Goal: Task Accomplishment & Management: Manage account settings

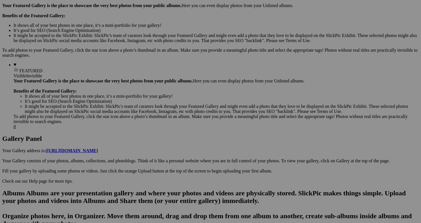
scroll to position [176, 0]
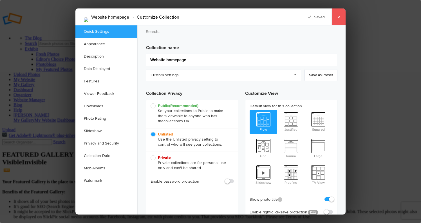
click at [338, 15] on link "×" at bounding box center [339, 16] width 14 height 17
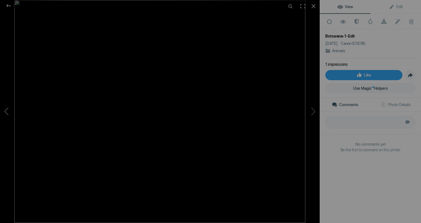
click at [7, 109] on button at bounding box center [21, 111] width 42 height 80
click at [11, 110] on button at bounding box center [21, 111] width 42 height 80
click at [313, 6] on div at bounding box center [314, 6] width 12 height 12
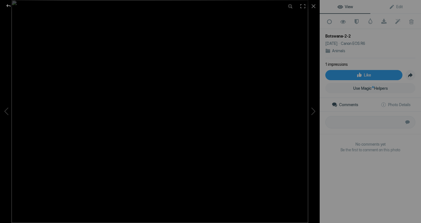
click at [9, 6] on div at bounding box center [8, 5] width 20 height 11
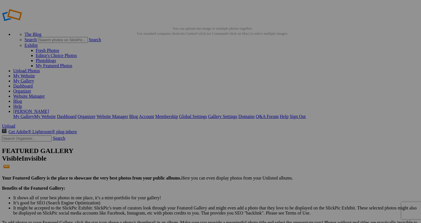
scroll to position [4, 0]
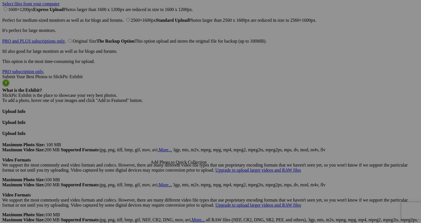
scroll to position [1623, 0]
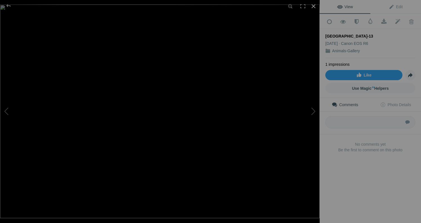
click at [314, 8] on div at bounding box center [314, 6] width 12 height 12
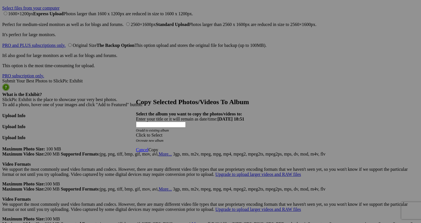
click at [232, 132] on div "Click to Select" at bounding box center [210, 134] width 149 height 5
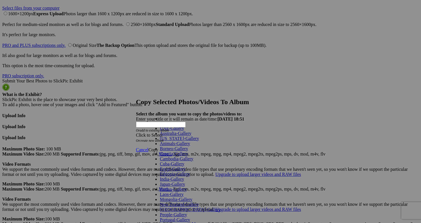
scroll to position [110, 0]
click at [181, 121] on span at bounding box center [181, 118] width 0 height 5
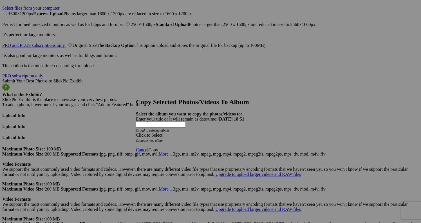
click at [199, 132] on div "Click to Select" at bounding box center [210, 134] width 149 height 5
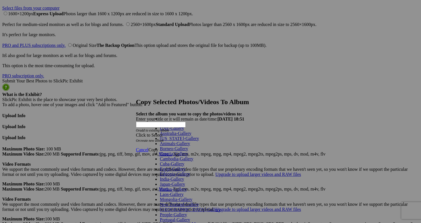
scroll to position [107, 0]
click at [148, 147] on span "Cancel" at bounding box center [142, 149] width 12 height 5
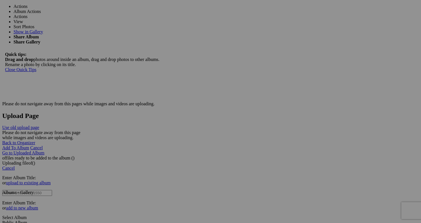
scroll to position [1241, 0]
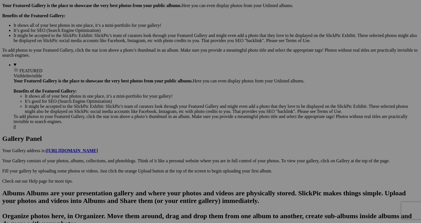
scroll to position [176, 0]
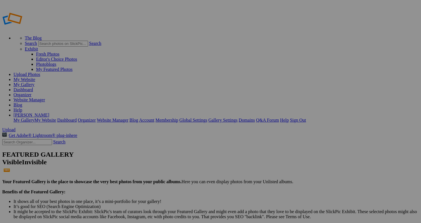
click at [165, 141] on span "Delete" at bounding box center [159, 143] width 12 height 5
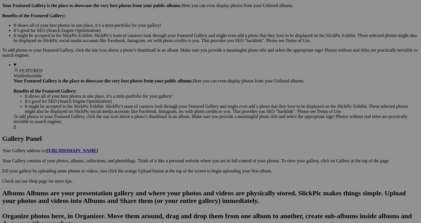
scroll to position [176, 0]
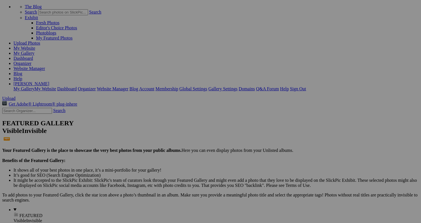
scroll to position [32, 0]
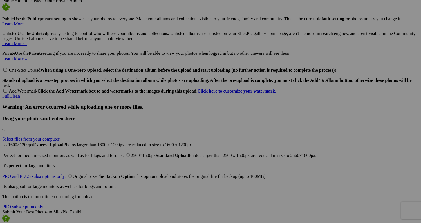
scroll to position [1485, 0]
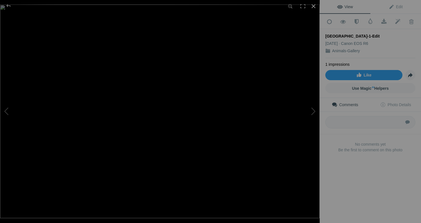
click at [315, 6] on div at bounding box center [314, 6] width 12 height 12
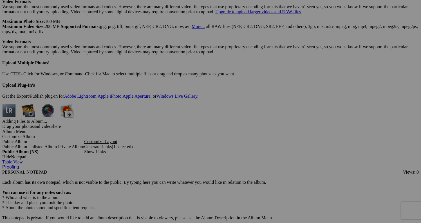
scroll to position [1810, 0]
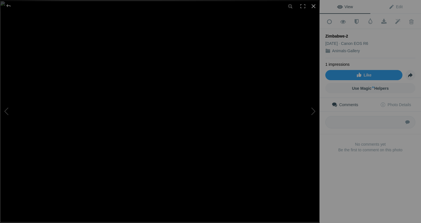
click at [313, 6] on div at bounding box center [314, 6] width 12 height 12
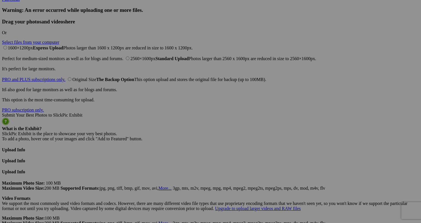
scroll to position [1578, 0]
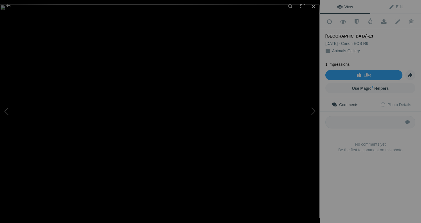
click at [313, 8] on div at bounding box center [314, 6] width 12 height 12
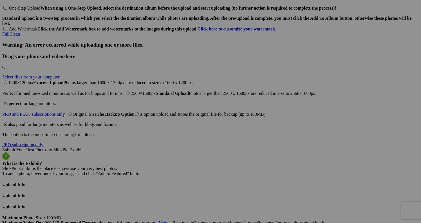
scroll to position [1566, 0]
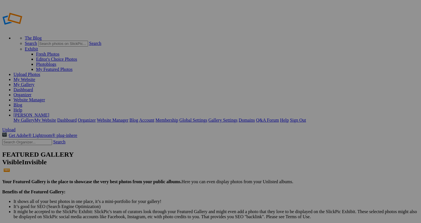
scroll to position [5, 0]
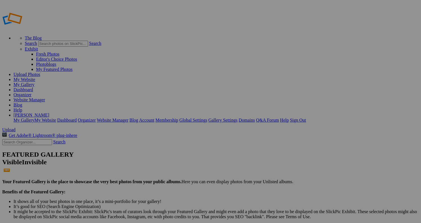
scroll to position [5, 0]
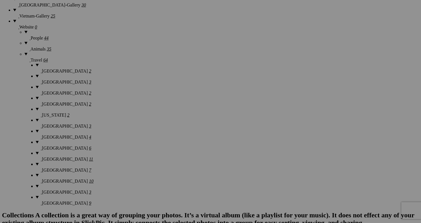
scroll to position [676, 0]
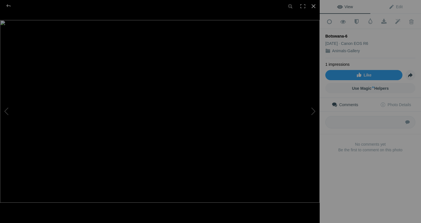
click at [315, 7] on div at bounding box center [314, 6] width 12 height 12
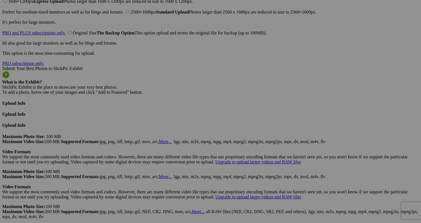
scroll to position [1627, 0]
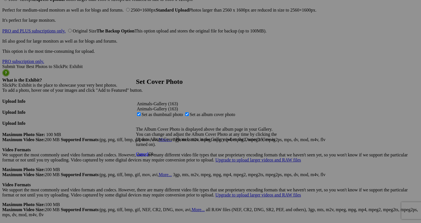
click at [148, 156] on span "Cancel" at bounding box center [142, 153] width 12 height 5
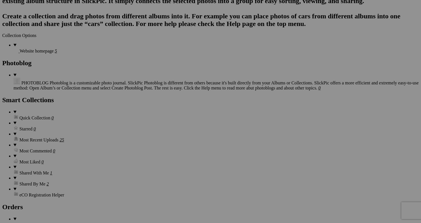
scroll to position [870, 0]
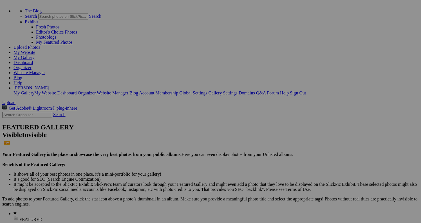
scroll to position [28, 0]
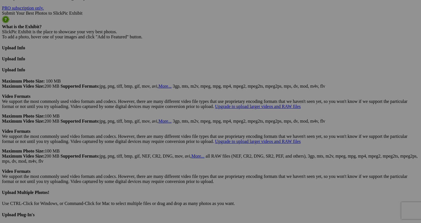
scroll to position [1680, 0]
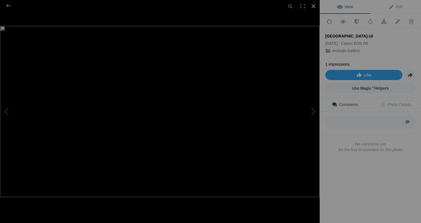
click at [313, 5] on div at bounding box center [314, 6] width 12 height 12
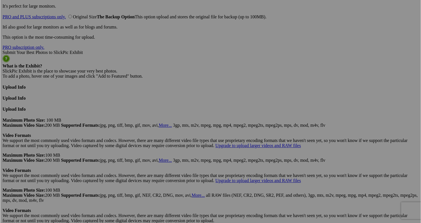
scroll to position [1630, 0]
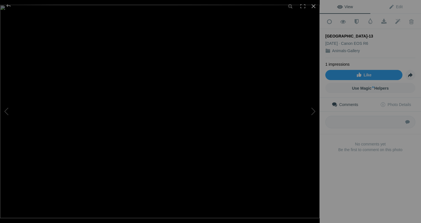
click at [314, 7] on div at bounding box center [314, 6] width 12 height 12
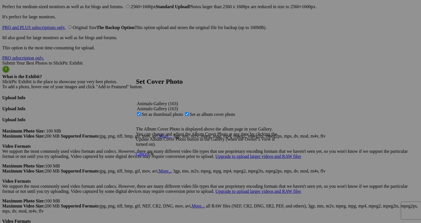
click at [154, 156] on span "Ok" at bounding box center [151, 153] width 6 height 5
